Goal: Use online tool/utility: Utilize a website feature to perform a specific function

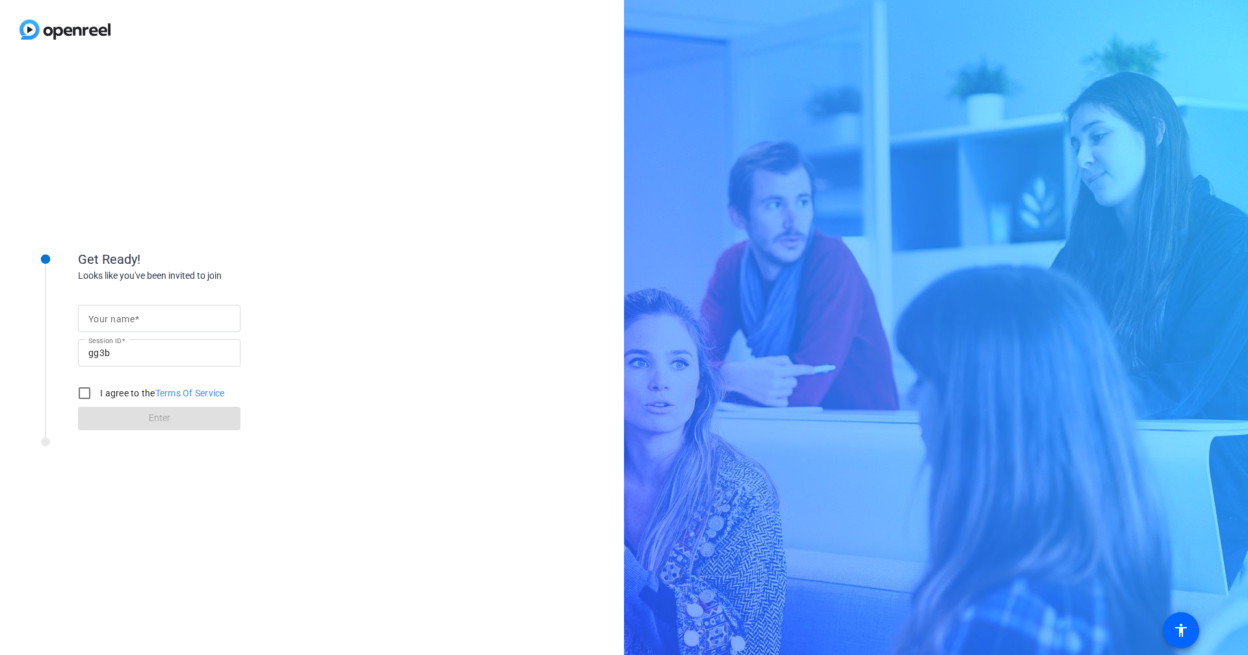
click at [160, 318] on input "Your name" at bounding box center [159, 319] width 142 height 16
type input "[PERSON_NAME]"
click at [85, 397] on input "I agree to the Terms Of Service" at bounding box center [85, 393] width 26 height 26
checkbox input "true"
click at [192, 421] on span at bounding box center [159, 418] width 163 height 31
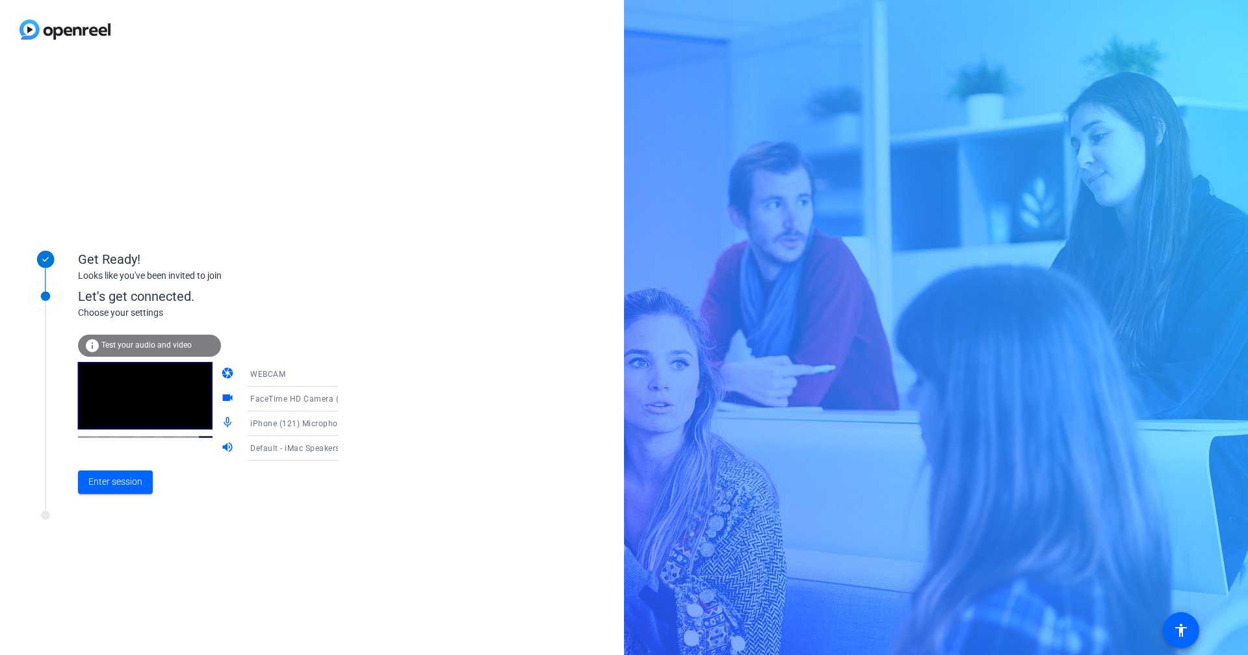
click at [348, 423] on icon at bounding box center [351, 424] width 7 height 3
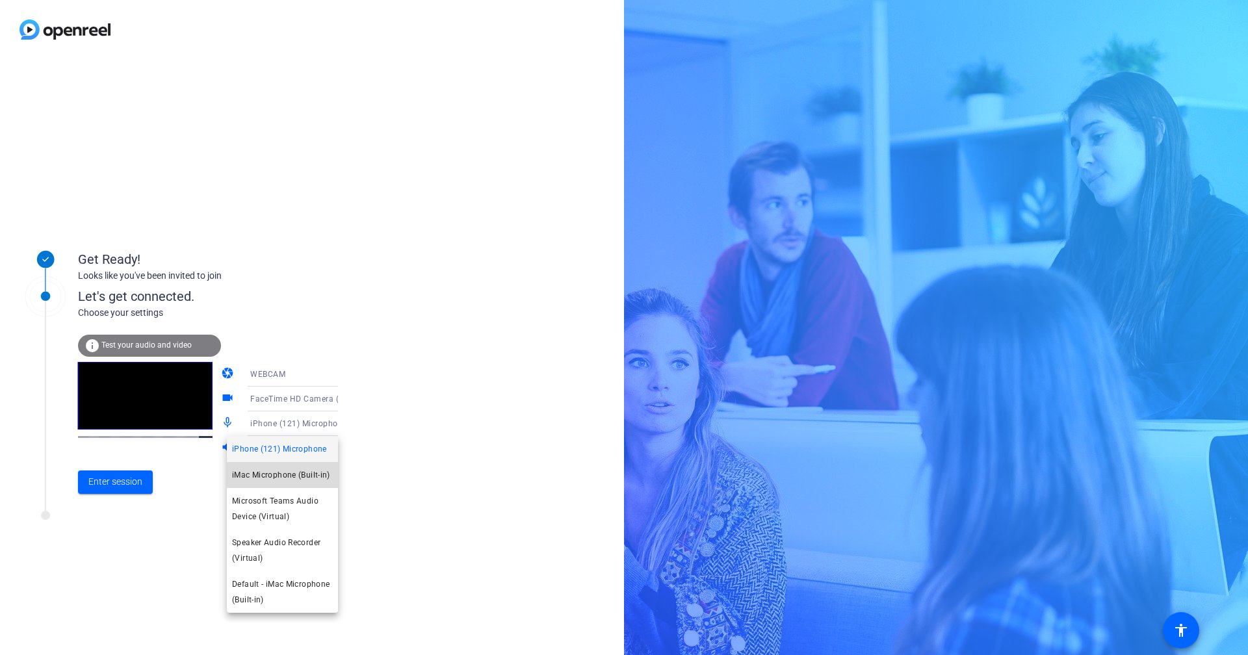
click at [294, 472] on span "iMac Microphone (Built-in)" at bounding box center [281, 475] width 98 height 16
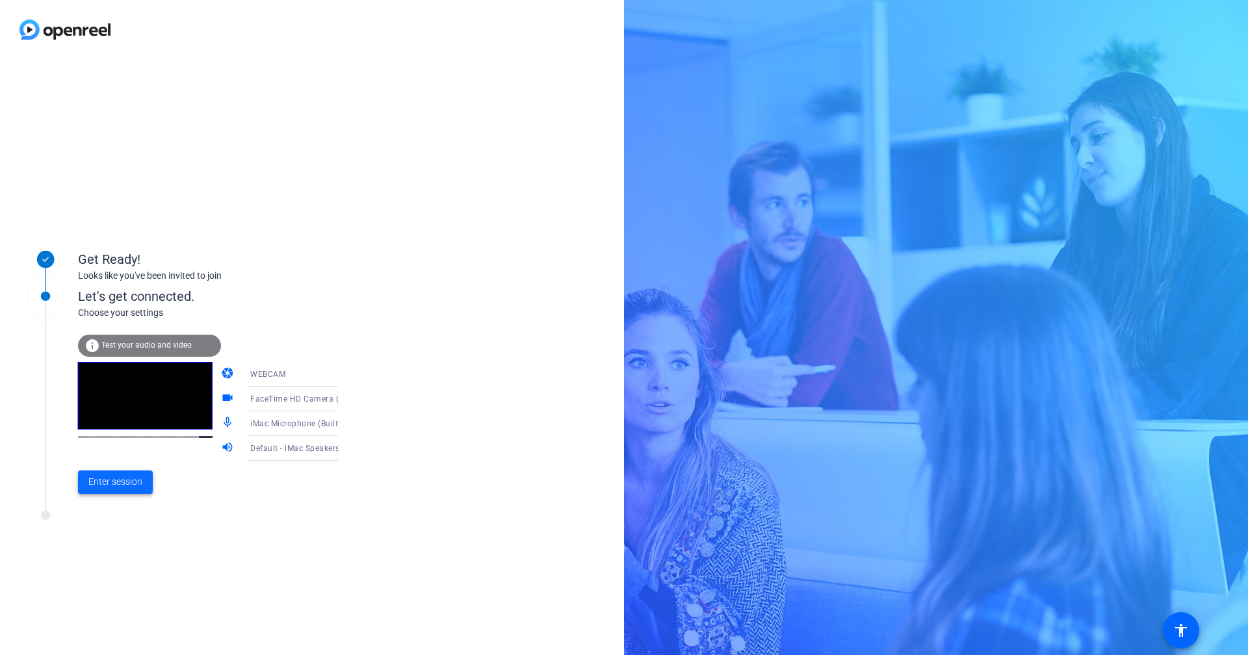
click at [109, 485] on span "Enter session" at bounding box center [115, 482] width 54 height 14
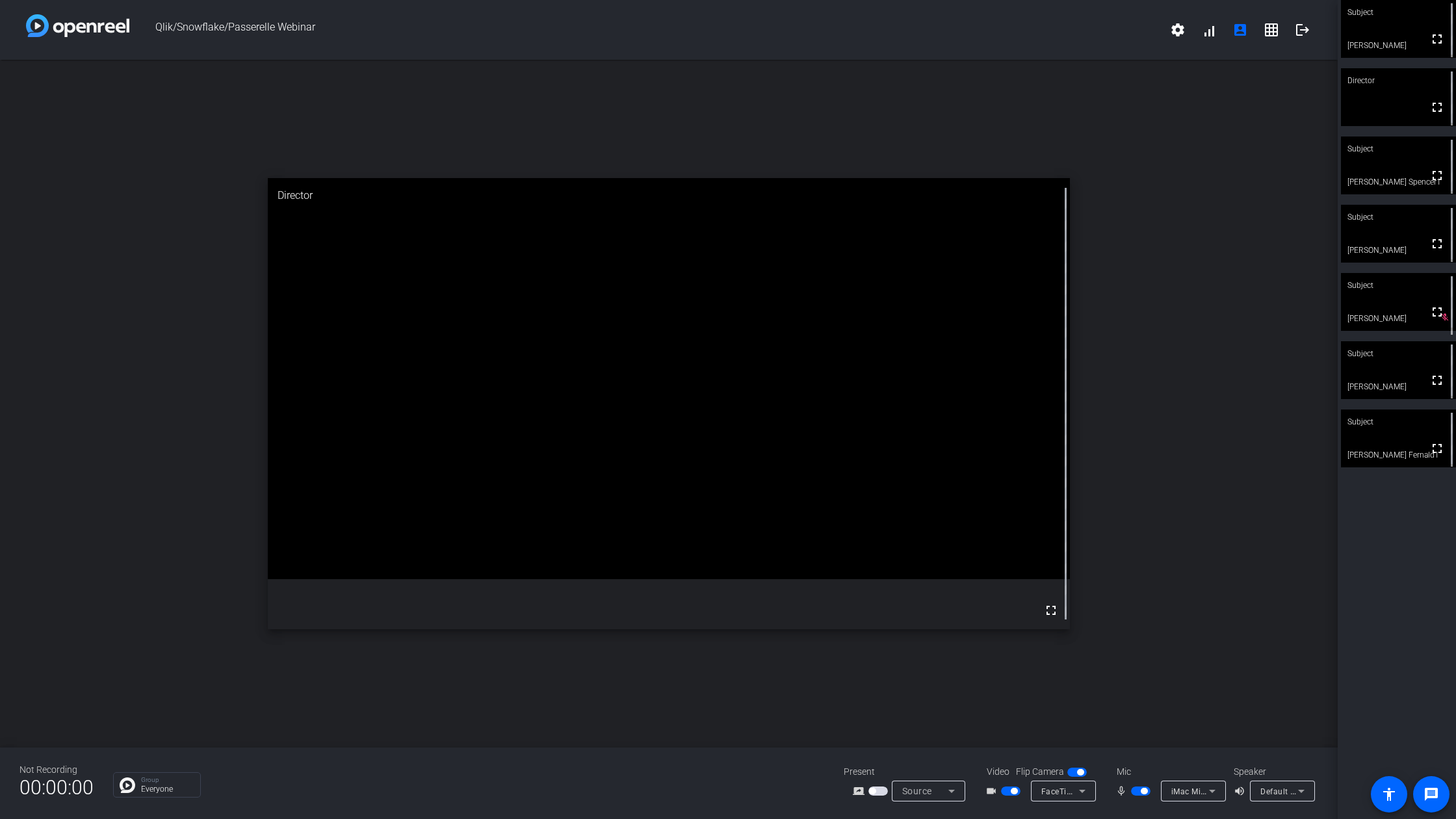
click at [1139, 655] on span "button" at bounding box center [1141, 791] width 20 height 9
click at [1012, 655] on span "button" at bounding box center [1014, 791] width 7 height 7
click at [1135, 655] on span "button" at bounding box center [1135, 791] width 7 height 7
click at [1006, 655] on span "button" at bounding box center [1005, 791] width 7 height 7
click at [1214, 655] on icon at bounding box center [1212, 791] width 7 height 3
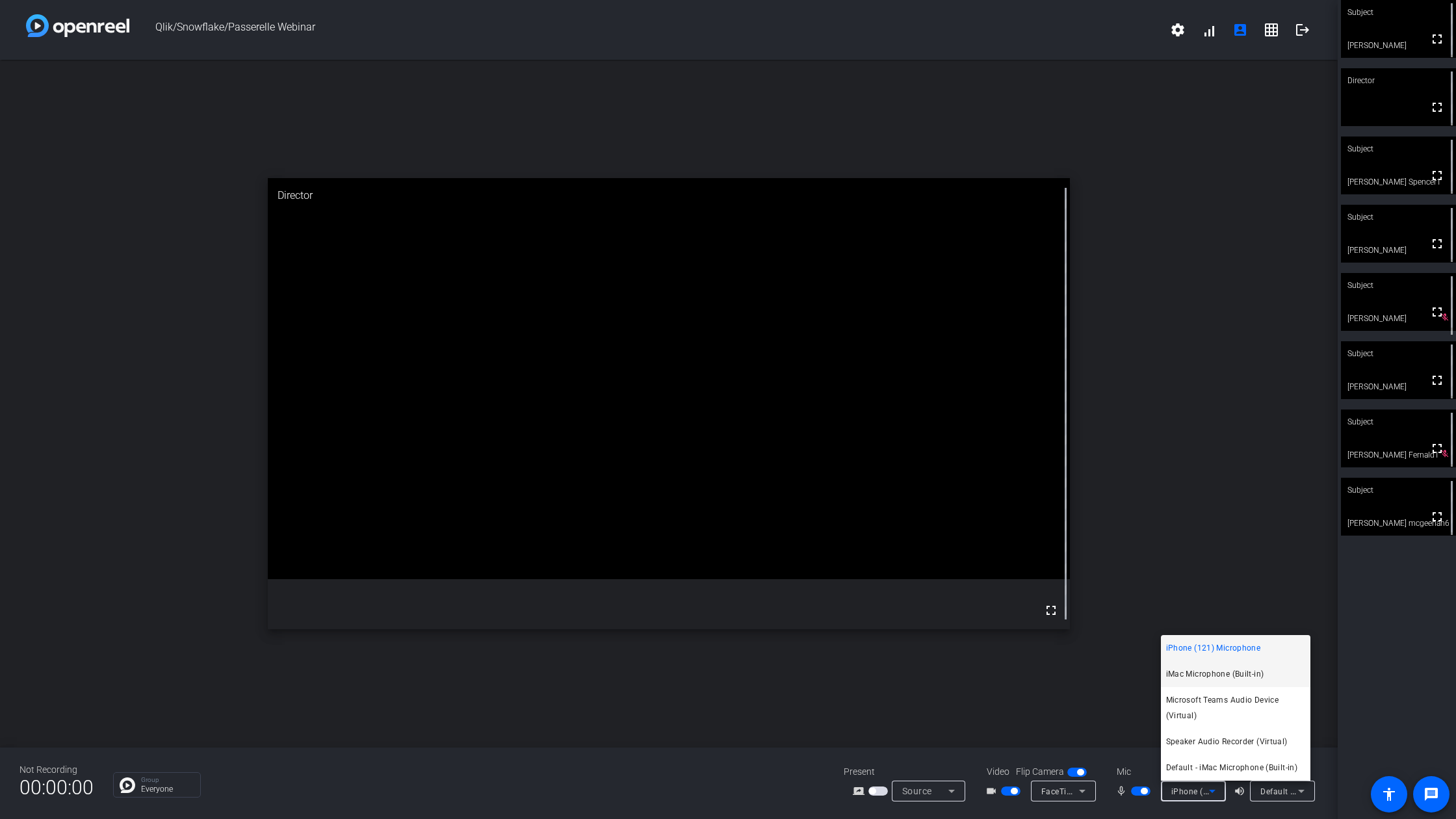
click at [1204, 655] on span "iMac Microphone (Built-in)" at bounding box center [1215, 674] width 98 height 16
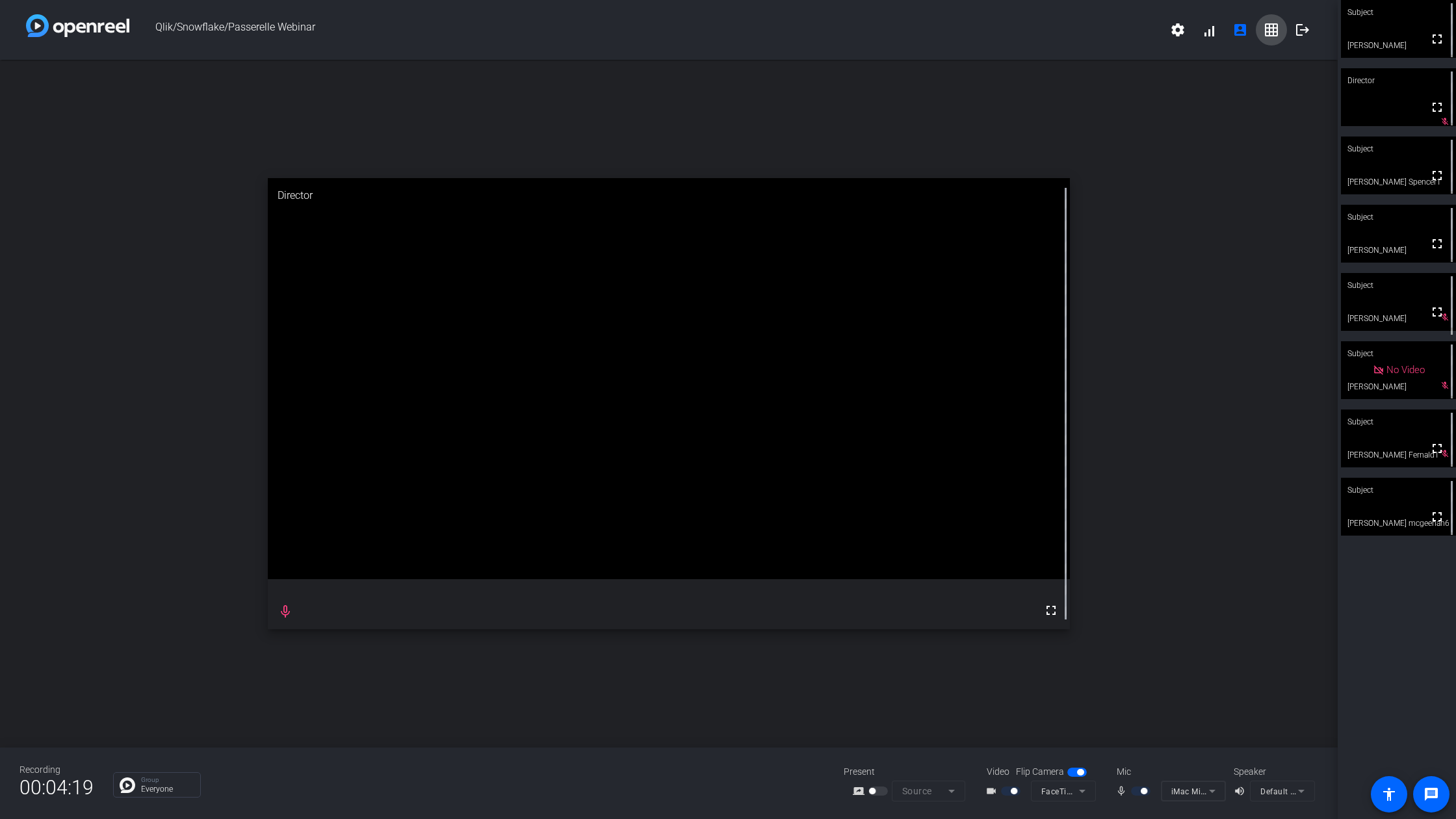
click at [1248, 32] on mat-icon "grid_on" at bounding box center [1272, 30] width 16 height 16
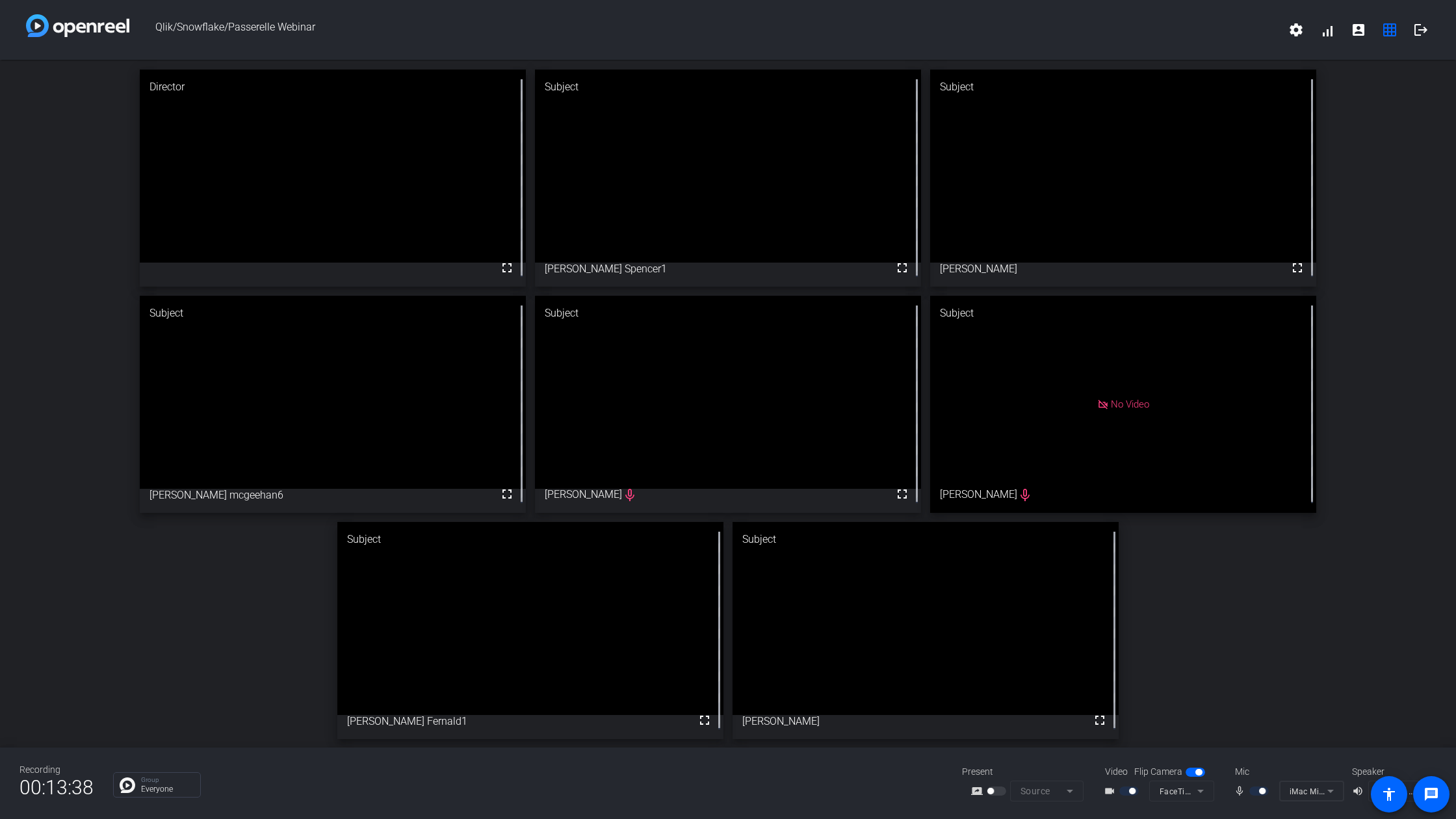
drag, startPoint x: 430, startPoint y: 605, endPoint x: 244, endPoint y: 394, distance: 281.0
drag, startPoint x: 278, startPoint y: 412, endPoint x: 278, endPoint y: 200, distance: 212.0
drag, startPoint x: 382, startPoint y: 637, endPoint x: 200, endPoint y: 212, distance: 462.8
drag, startPoint x: 401, startPoint y: 449, endPoint x: 795, endPoint y: 239, distance: 447.4
drag, startPoint x: 434, startPoint y: 681, endPoint x: 636, endPoint y: 236, distance: 488.9
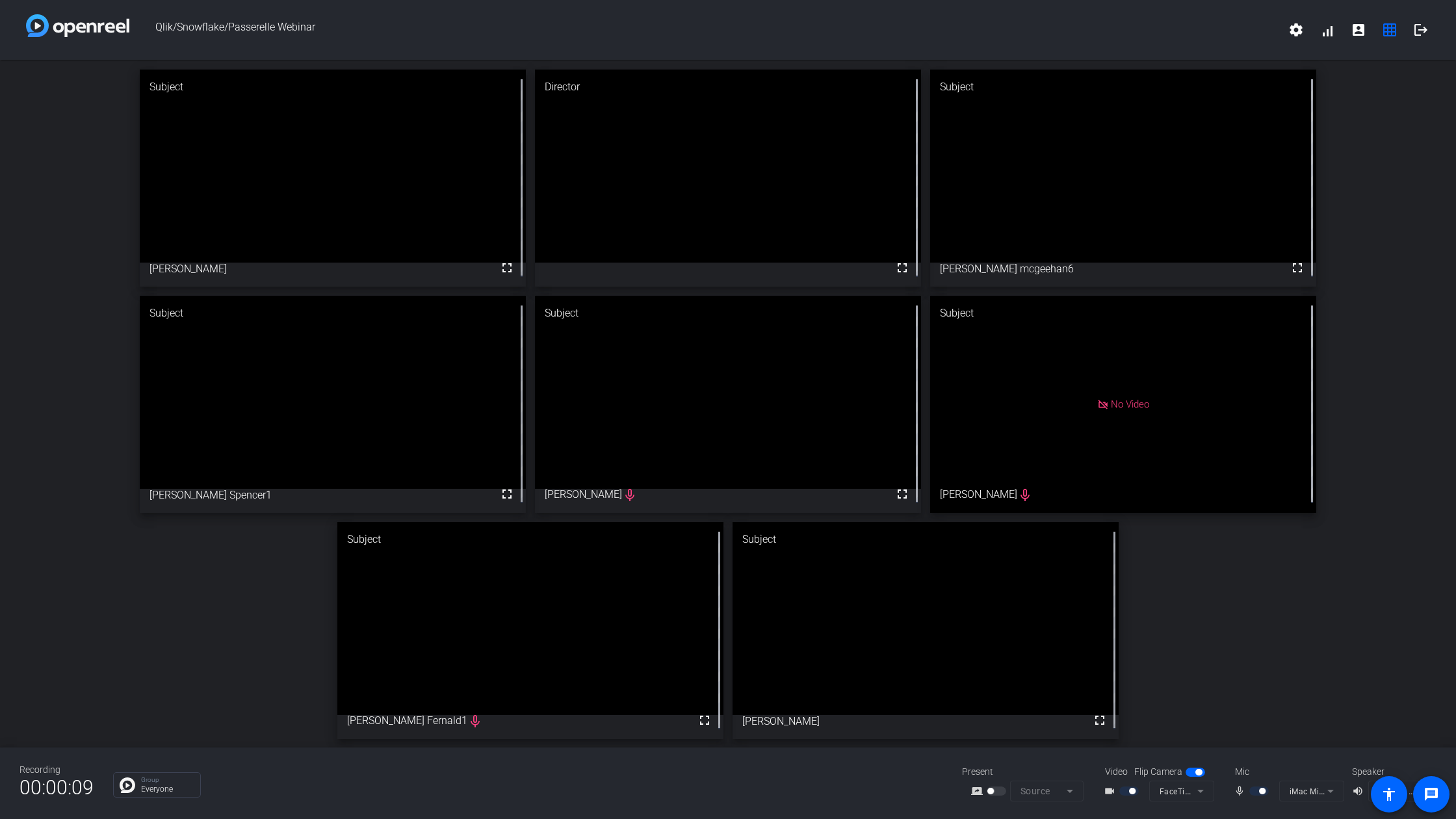
drag, startPoint x: 329, startPoint y: 412, endPoint x: 325, endPoint y: 216, distance: 195.7
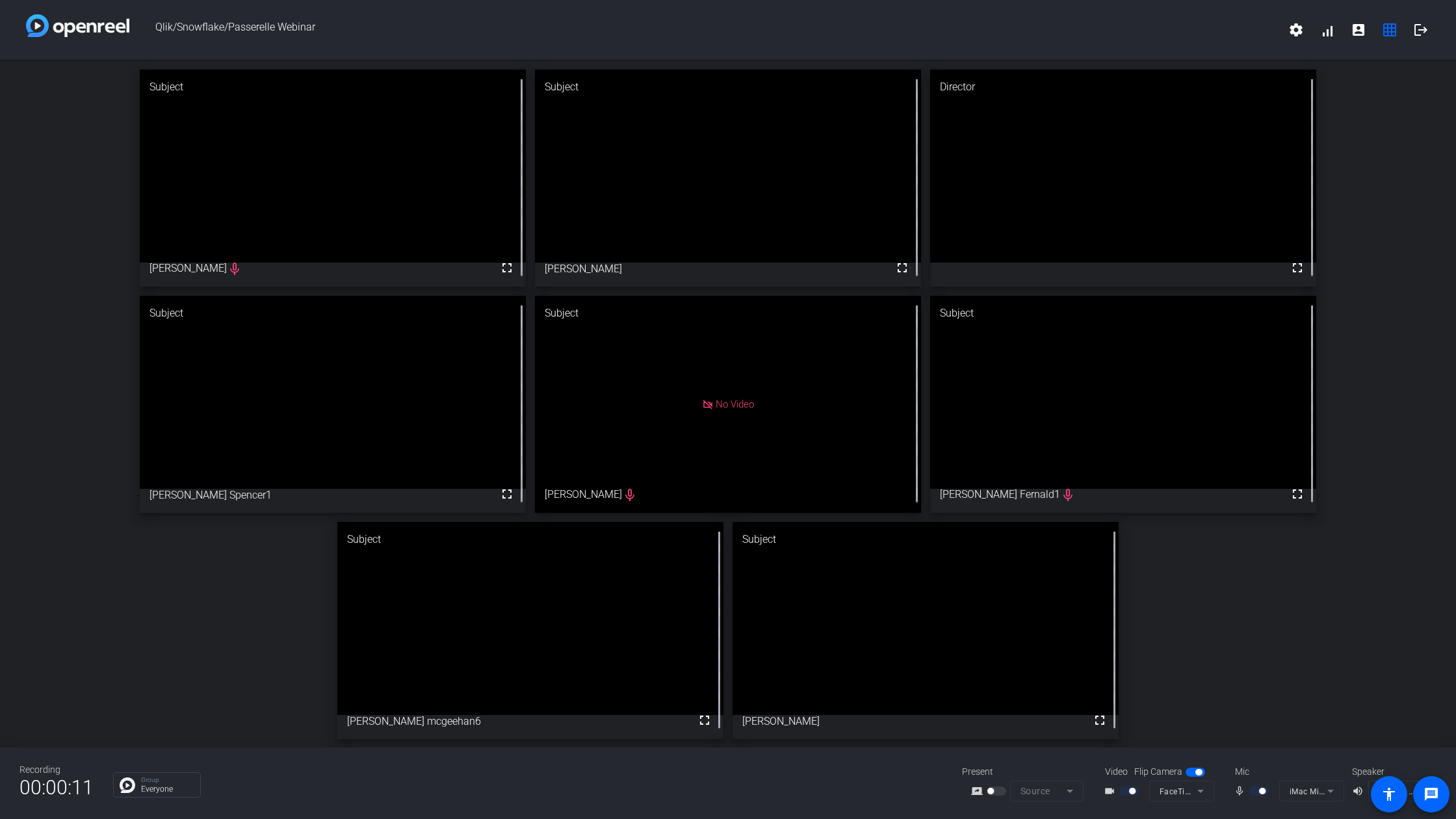
drag, startPoint x: 384, startPoint y: 390, endPoint x: 780, endPoint y: 194, distance: 442.3
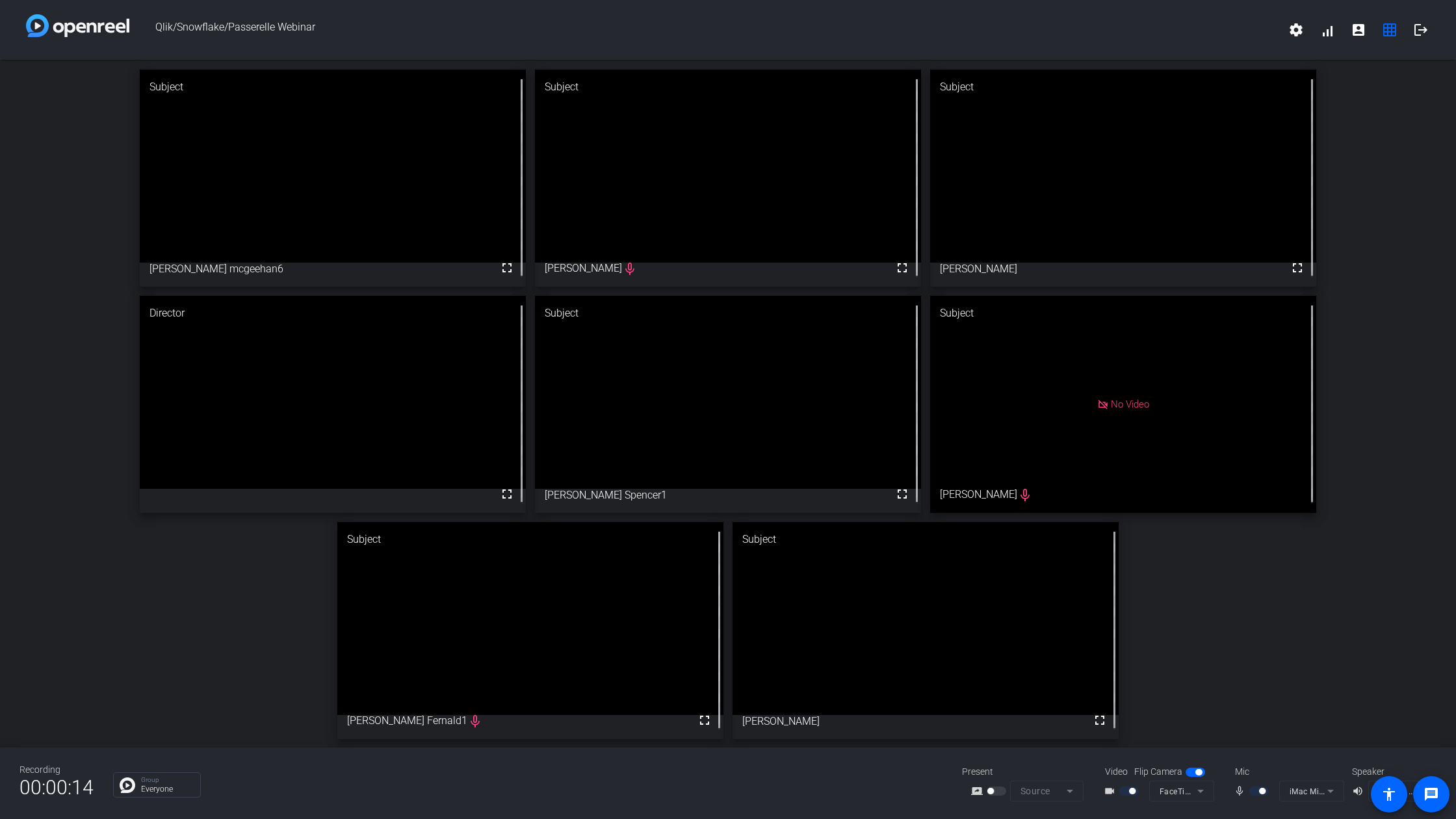
drag, startPoint x: 397, startPoint y: 614, endPoint x: 206, endPoint y: 241, distance: 419.6
drag, startPoint x: 690, startPoint y: 376, endPoint x: 683, endPoint y: 204, distance: 172.4
drag, startPoint x: 430, startPoint y: 356, endPoint x: 1192, endPoint y: 200, distance: 778.5
drag, startPoint x: 438, startPoint y: 608, endPoint x: 399, endPoint y: 185, distance: 425.1
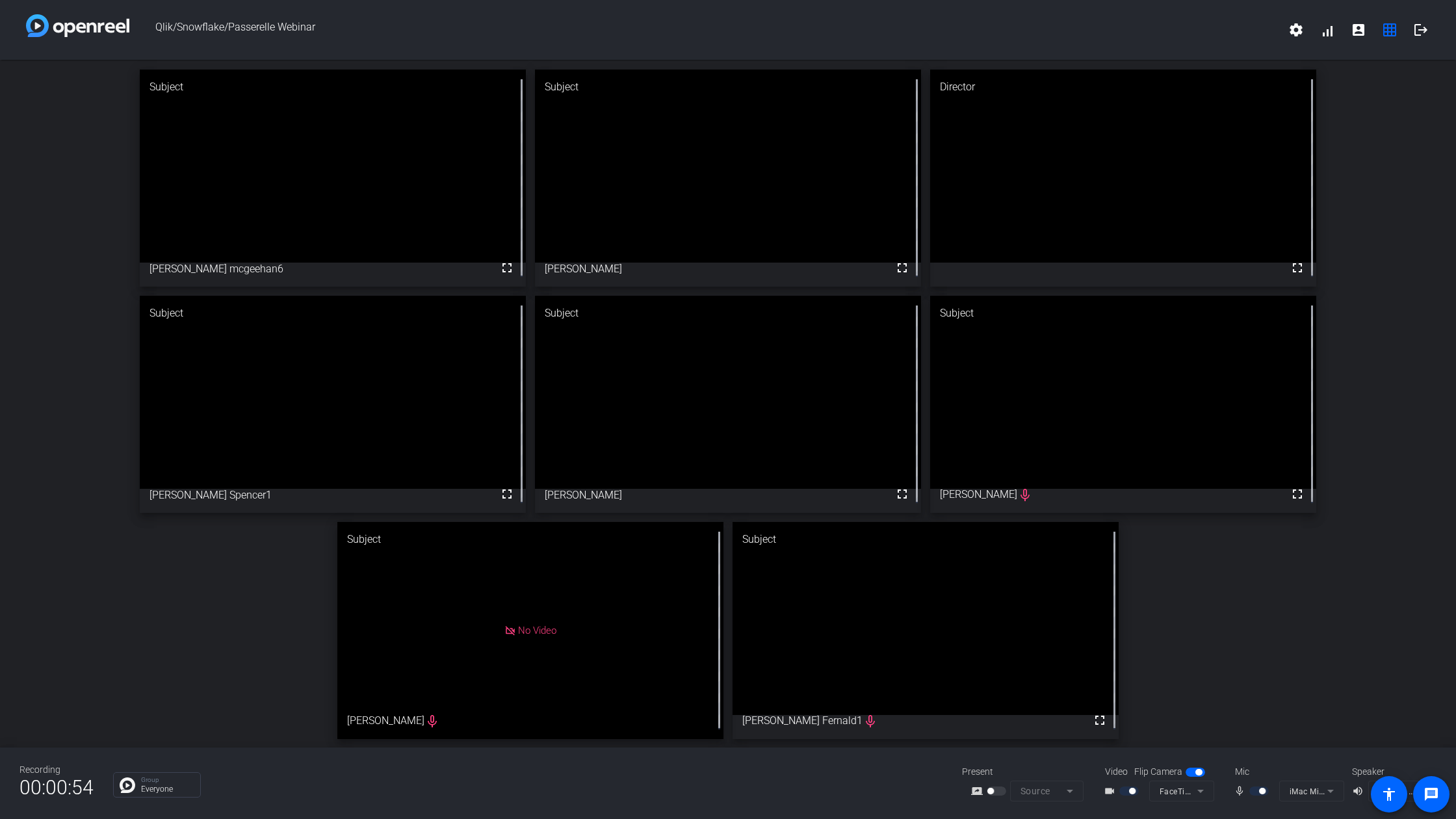
drag, startPoint x: 1088, startPoint y: 581, endPoint x: 898, endPoint y: 189, distance: 435.6
drag, startPoint x: 803, startPoint y: 375, endPoint x: 1182, endPoint y: 224, distance: 408.0
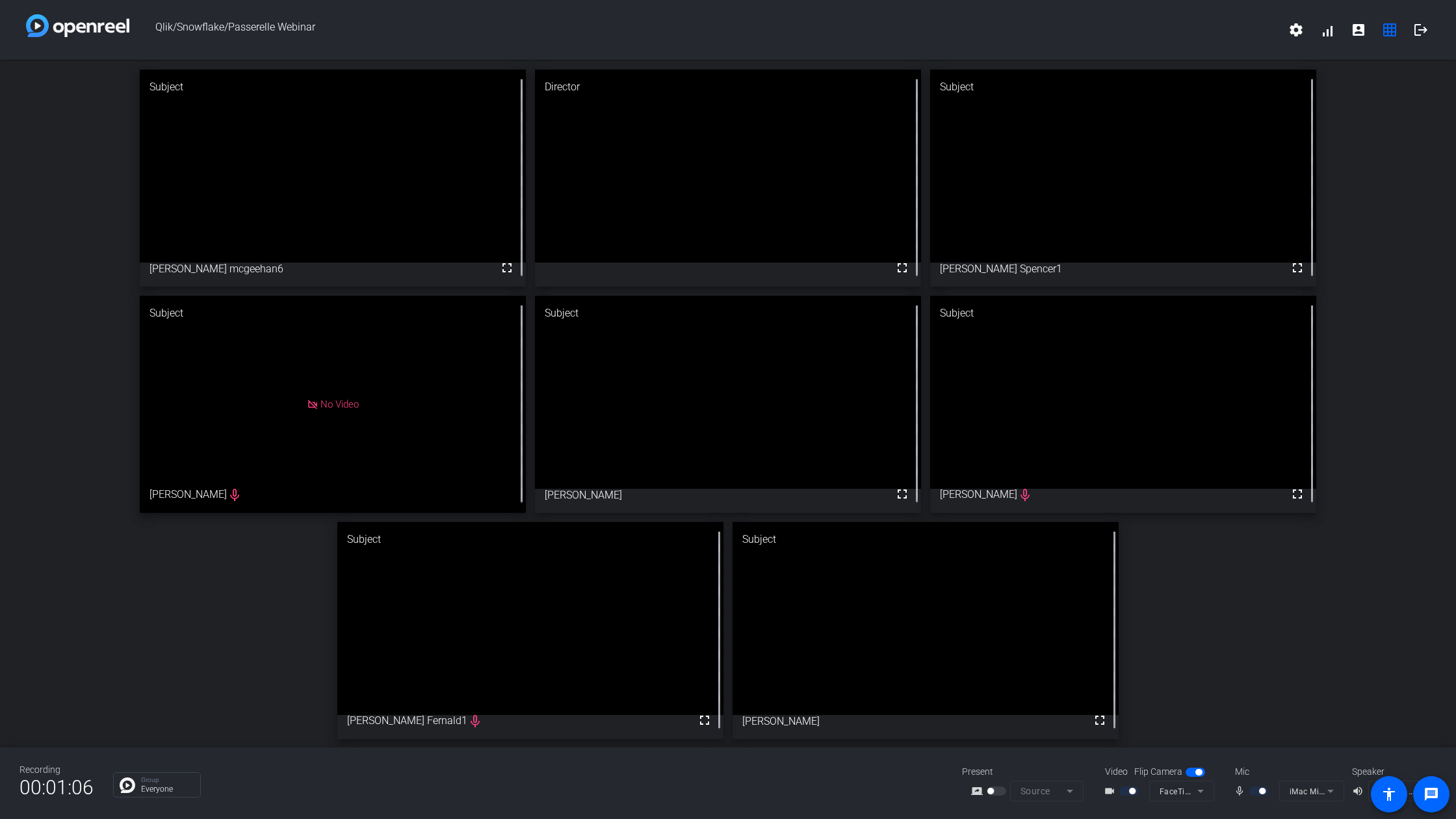
drag, startPoint x: 435, startPoint y: 638, endPoint x: 374, endPoint y: 230, distance: 412.9
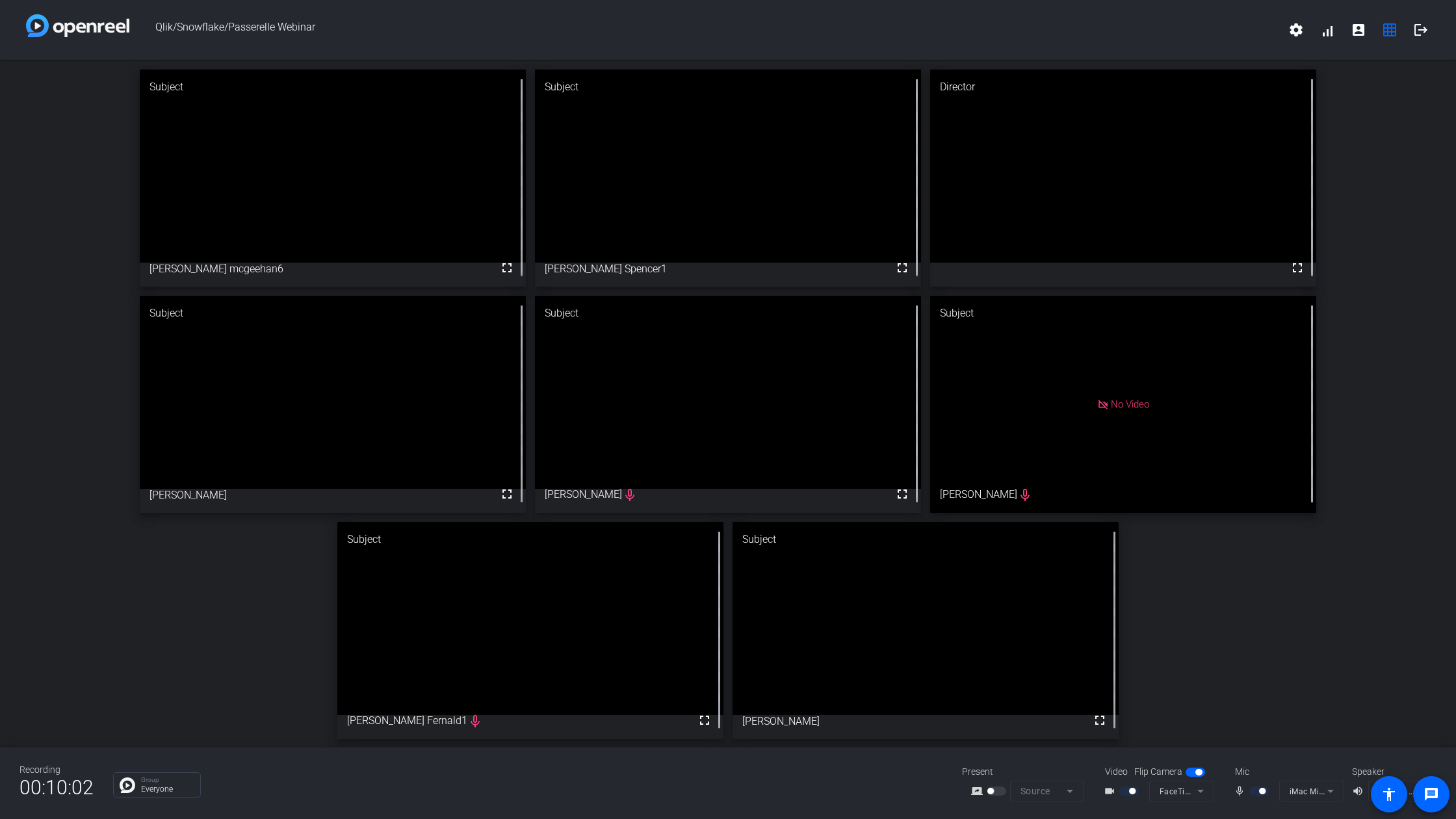
drag, startPoint x: 1215, startPoint y: 228, endPoint x: 819, endPoint y: 235, distance: 396.0
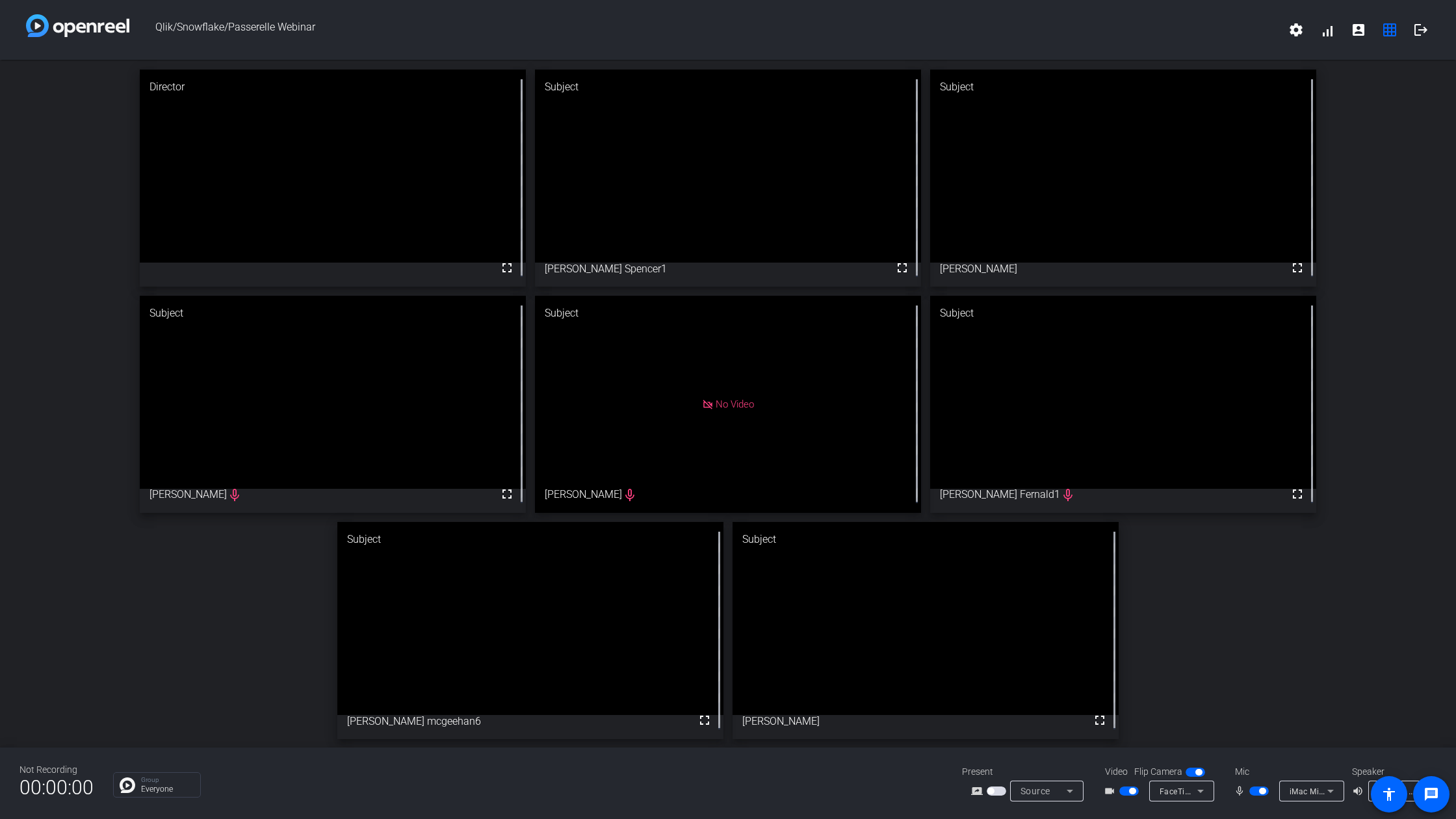
drag, startPoint x: 1181, startPoint y: 179, endPoint x: 847, endPoint y: 180, distance: 334.2
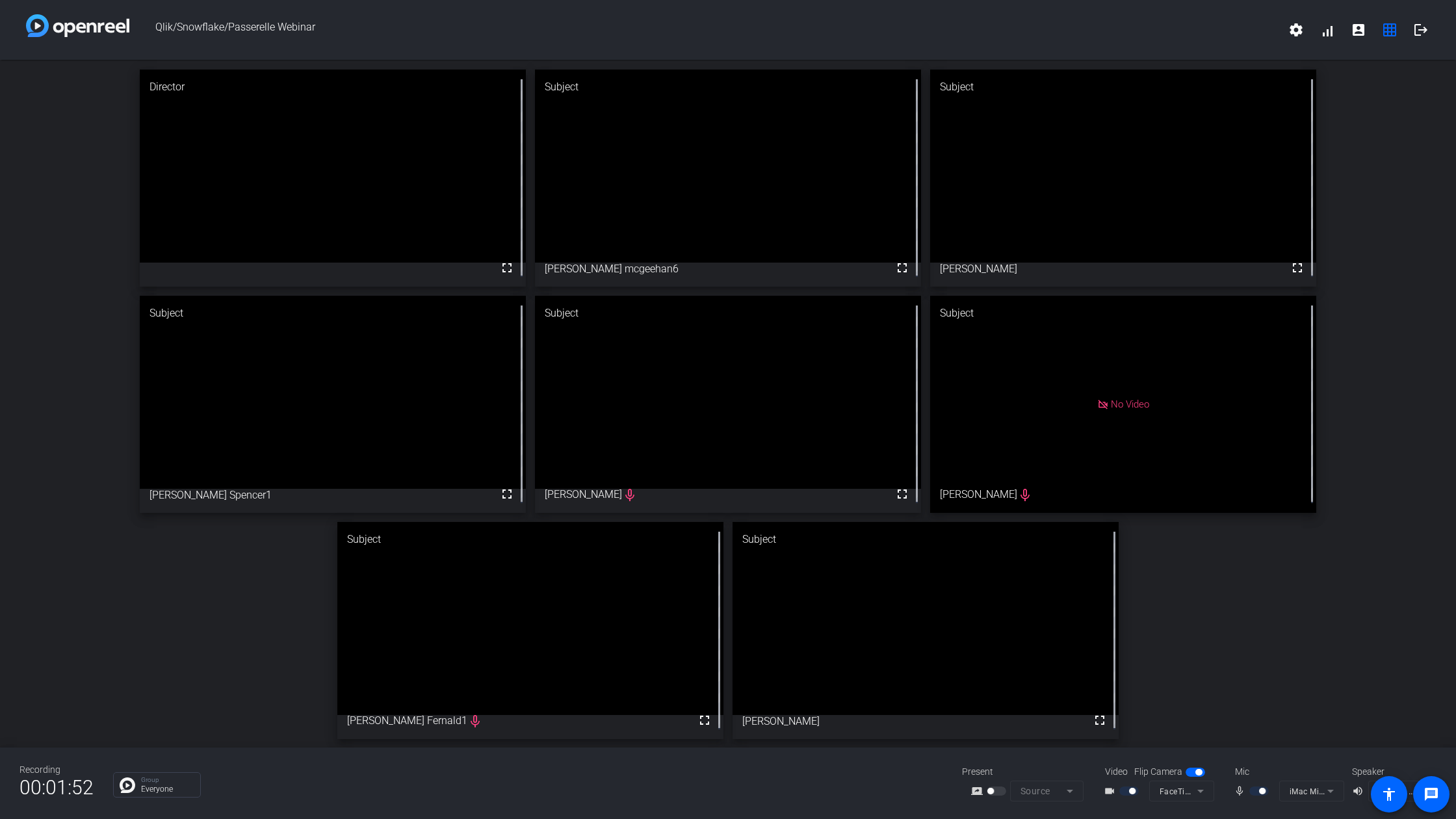
drag, startPoint x: 387, startPoint y: 614, endPoint x: 550, endPoint y: 200, distance: 445.2
drag, startPoint x: 454, startPoint y: 382, endPoint x: 459, endPoint y: 201, distance: 181.5
drag, startPoint x: 1027, startPoint y: 238, endPoint x: 666, endPoint y: 223, distance: 360.5
drag, startPoint x: 412, startPoint y: 610, endPoint x: 601, endPoint y: 375, distance: 302.0
drag, startPoint x: 702, startPoint y: 327, endPoint x: 701, endPoint y: 125, distance: 202.2
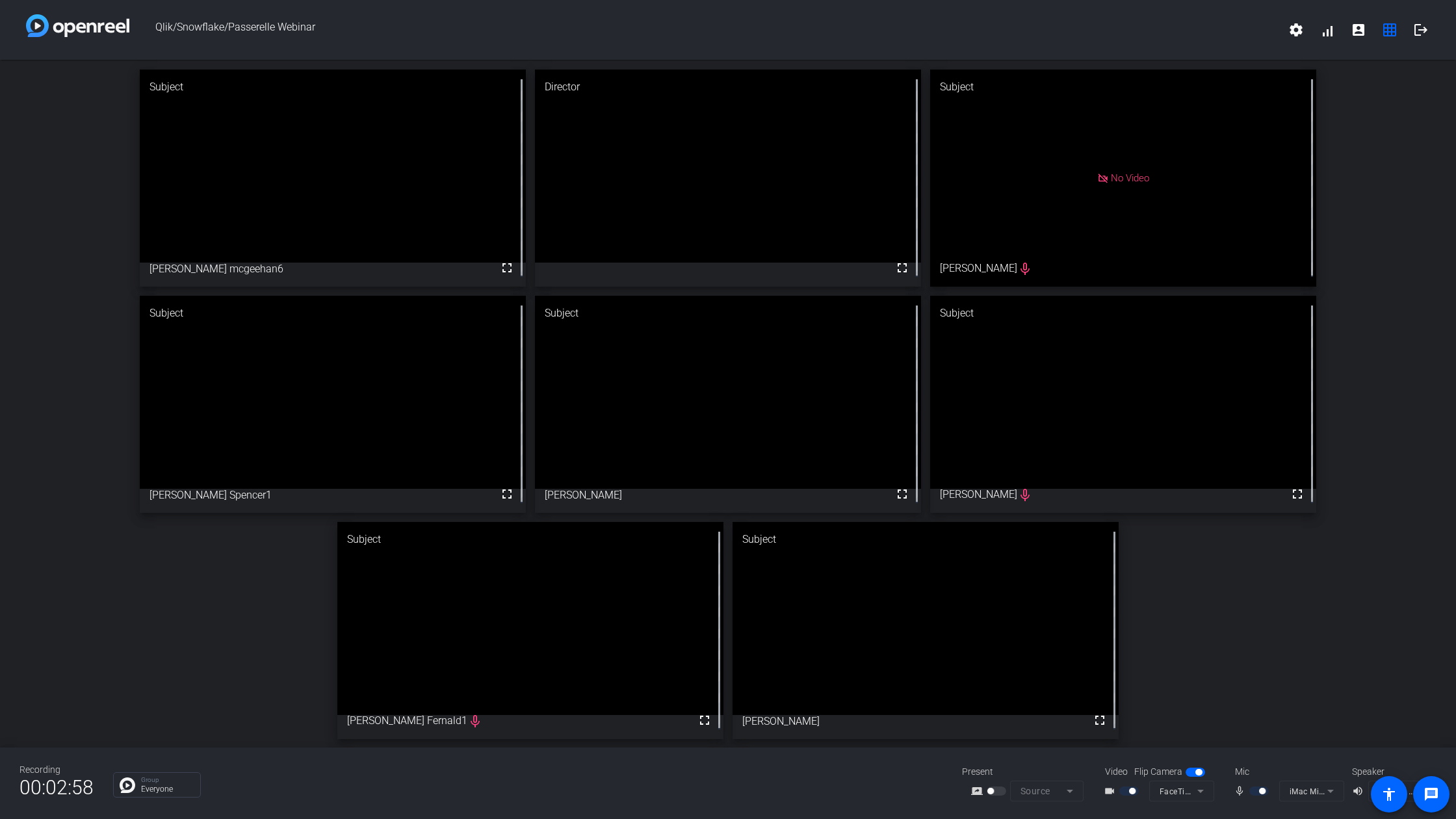
drag, startPoint x: 384, startPoint y: 605, endPoint x: 354, endPoint y: 231, distance: 374.3
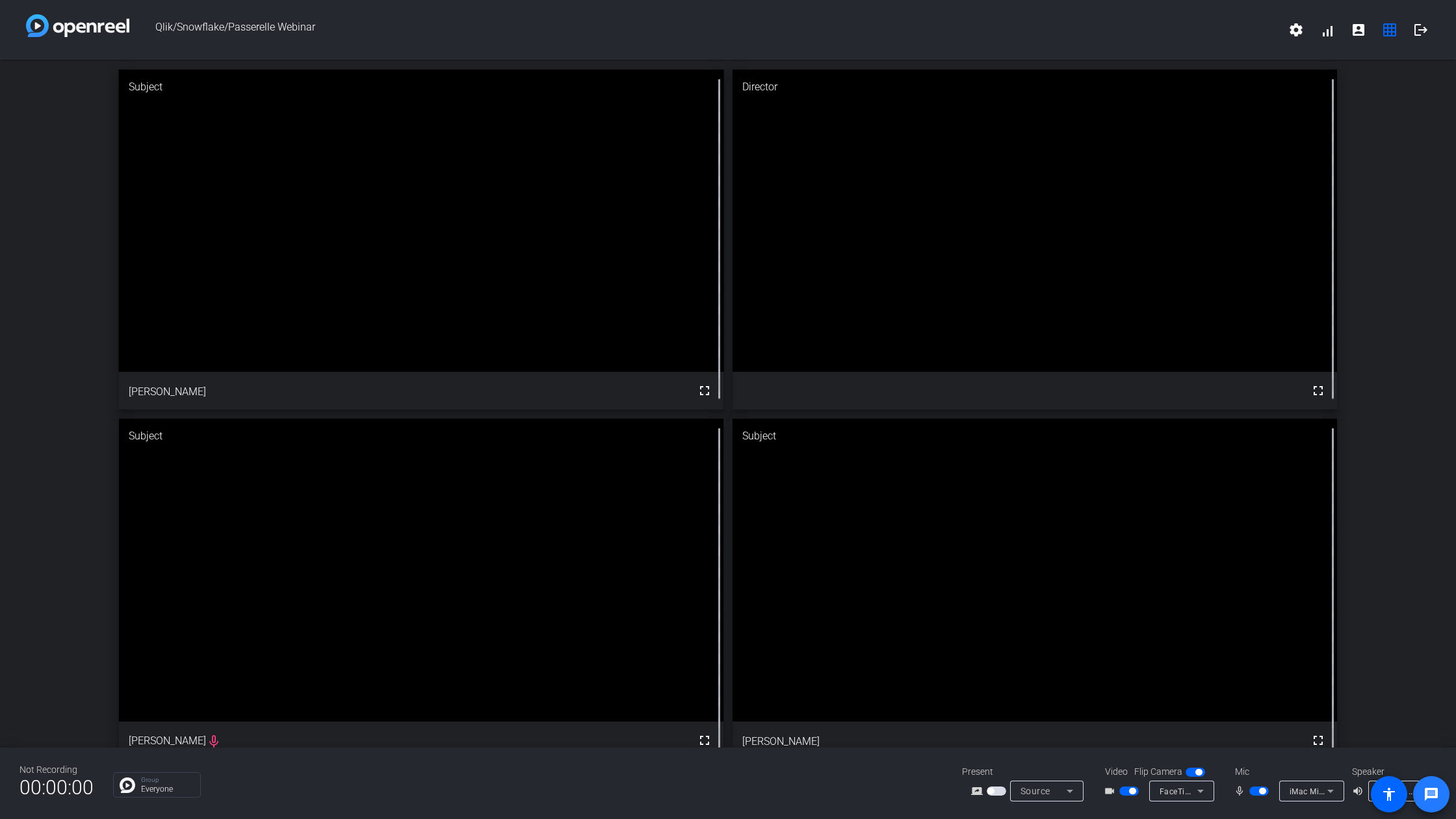
click at [1248, 655] on mat-icon "message" at bounding box center [1432, 795] width 16 height 16
